Goal: Task Accomplishment & Management: Manage account settings

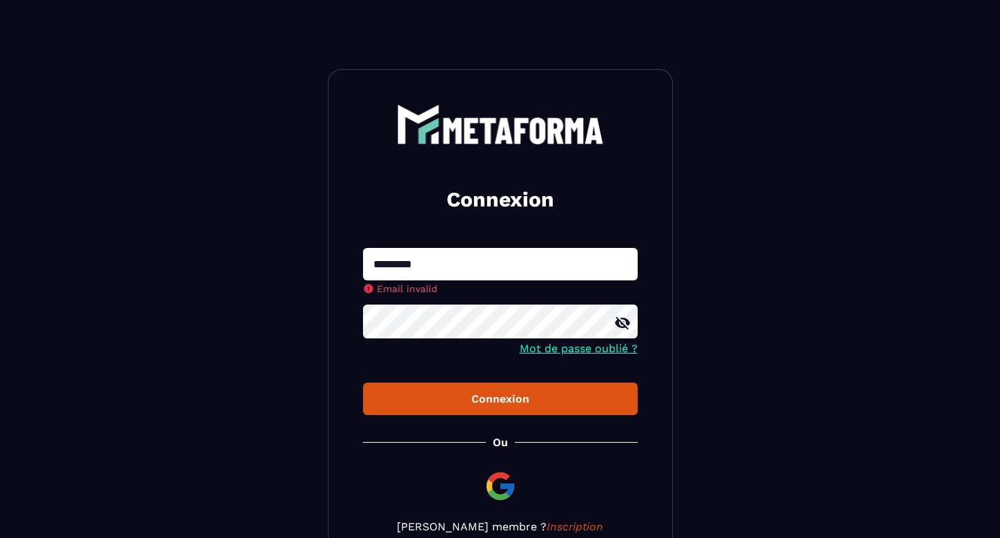
click at [498, 395] on div "Connexion" at bounding box center [500, 398] width 253 height 13
click at [451, 270] on input "*********" at bounding box center [500, 264] width 275 height 32
click at [437, 258] on input "*********" at bounding box center [500, 264] width 275 height 32
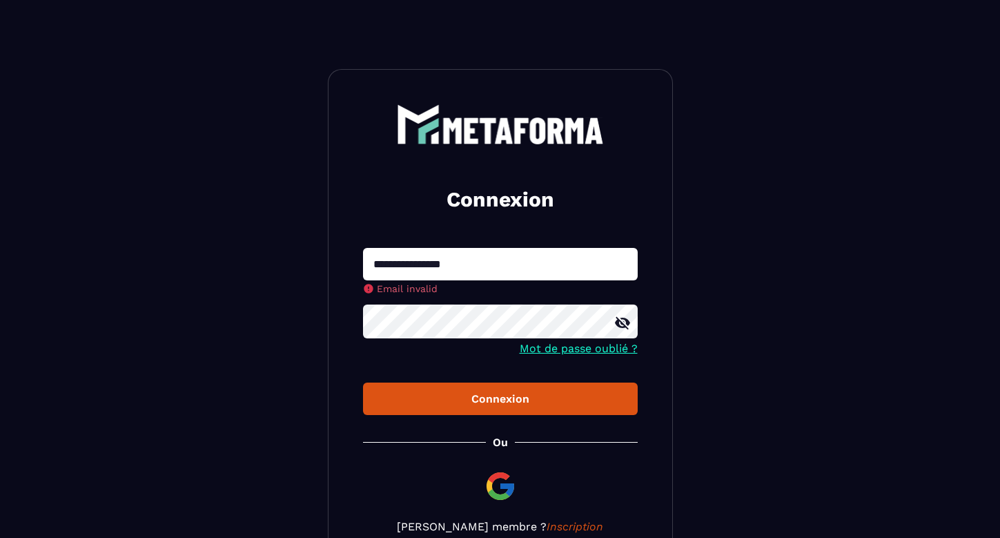
type input "**********"
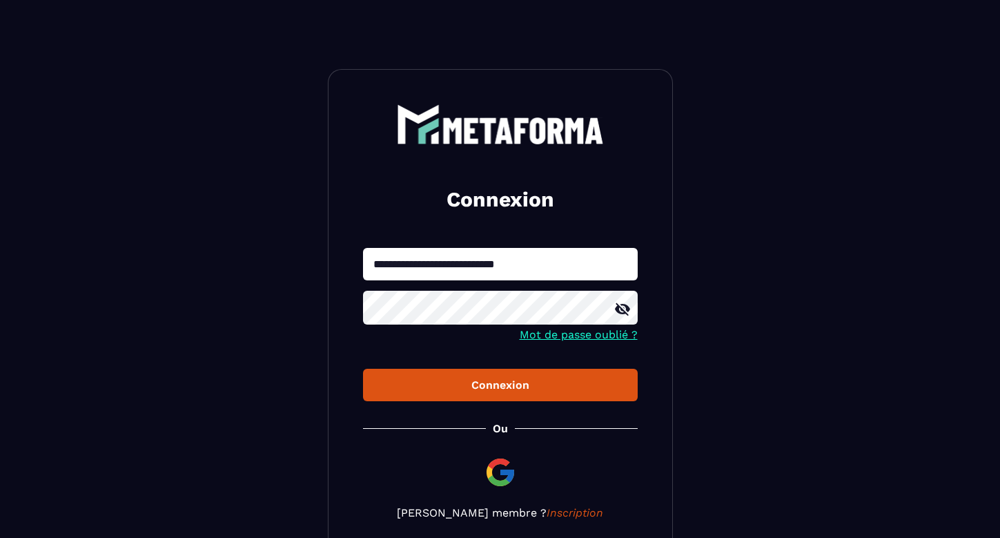
click at [478, 389] on div "Connexion" at bounding box center [500, 384] width 253 height 13
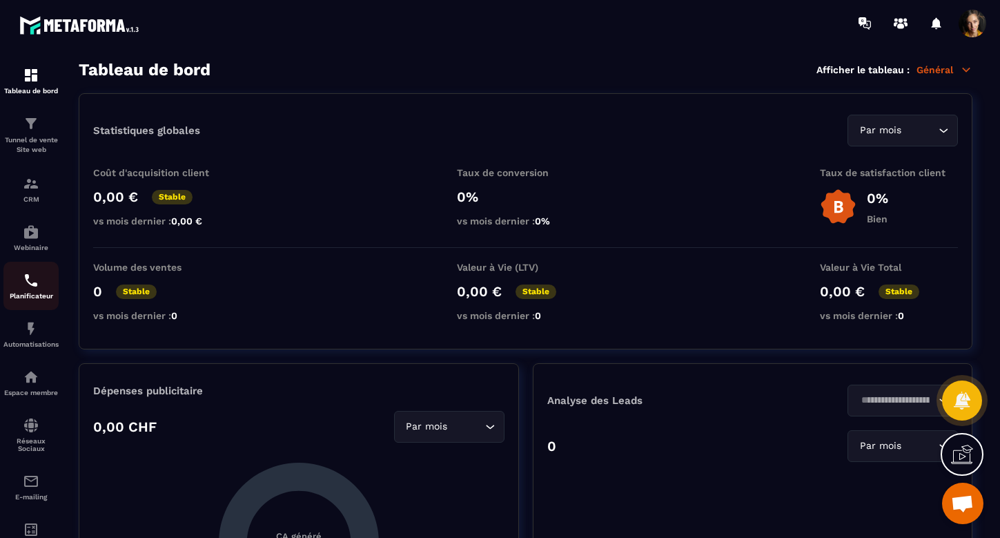
click at [23, 288] on img at bounding box center [31, 280] width 17 height 17
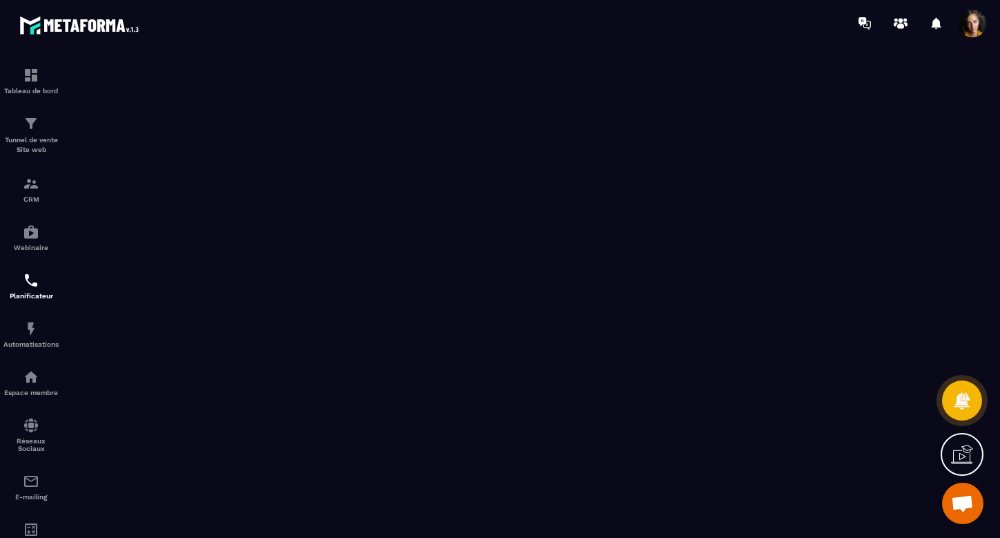
click at [963, 454] on icon at bounding box center [962, 454] width 22 height 22
click at [976, 17] on span at bounding box center [973, 24] width 28 height 28
click at [972, 14] on span at bounding box center [973, 24] width 28 height 28
click at [977, 13] on span at bounding box center [973, 24] width 28 height 28
click at [651, 50] on section "Tableau de bord Tunnel de vente Site web CRM Webinaire Planificateur Automatisa…" at bounding box center [500, 291] width 1000 height 491
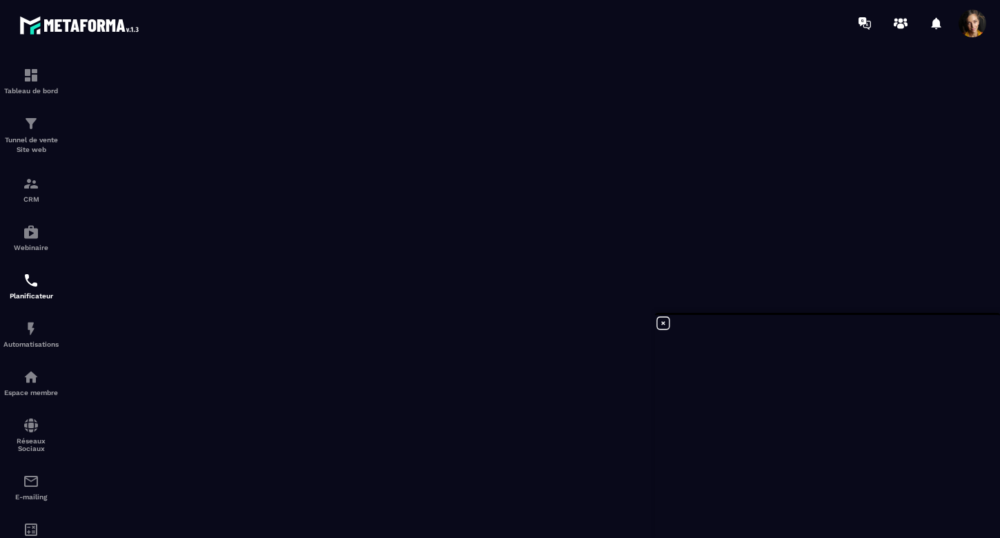
click at [671, 320] on icon at bounding box center [663, 323] width 17 height 17
click at [955, 449] on icon at bounding box center [962, 454] width 22 height 22
click at [975, 19] on span at bounding box center [973, 24] width 28 height 28
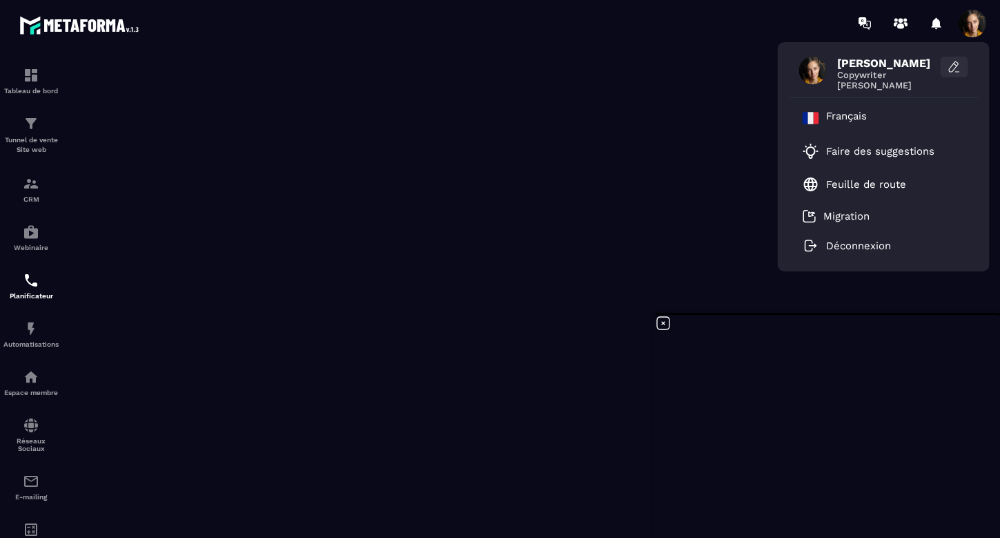
click at [957, 61] on icon at bounding box center [955, 67] width 14 height 14
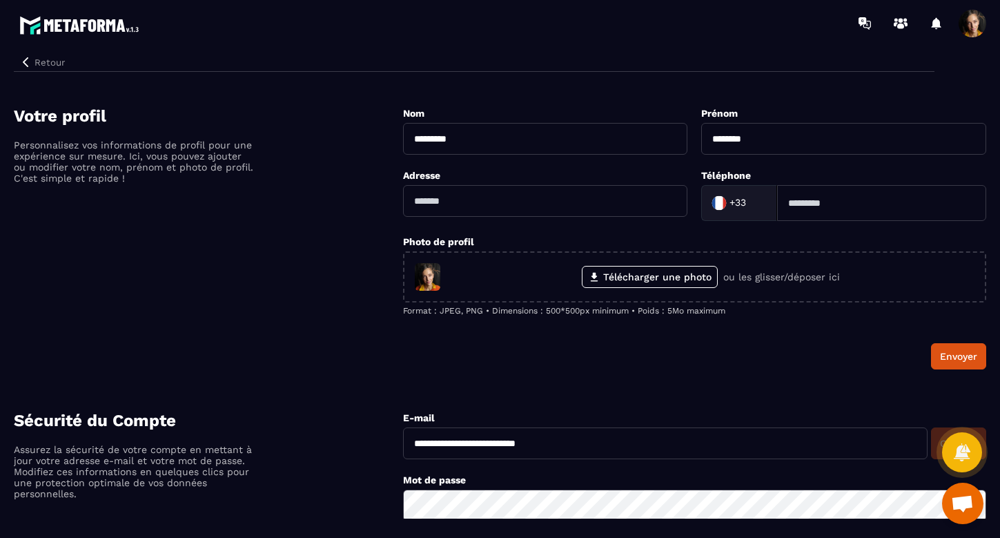
click at [978, 23] on span at bounding box center [973, 24] width 28 height 28
